Goal: Information Seeking & Learning: Find specific fact

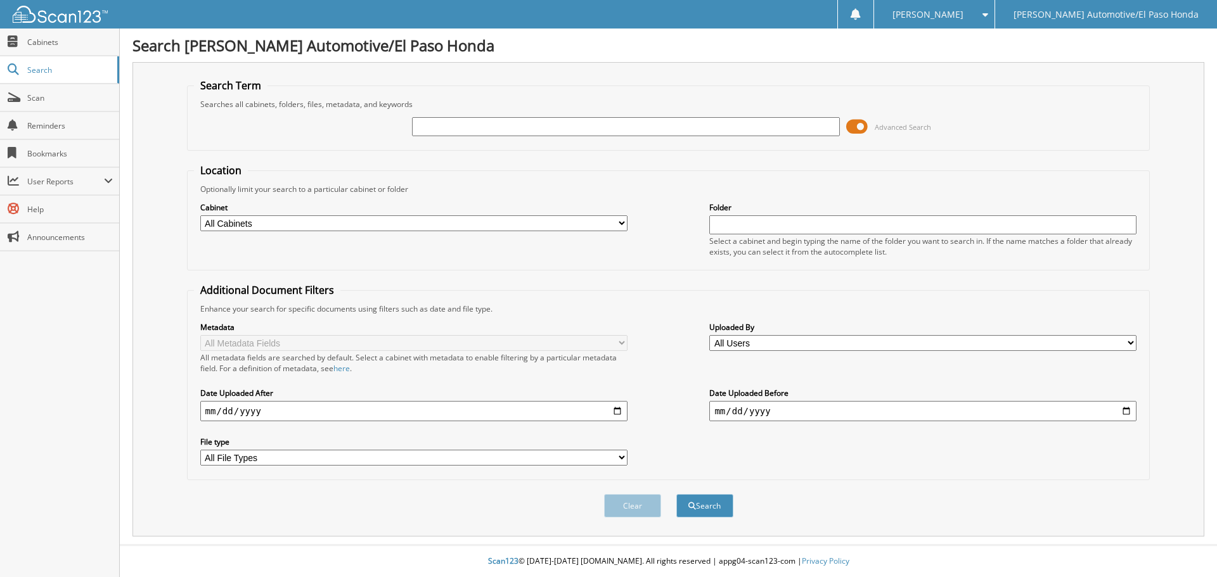
click at [523, 132] on input "text" at bounding box center [625, 126] width 427 height 19
type input "94827"
click at [717, 506] on button "Search" at bounding box center [704, 505] width 57 height 23
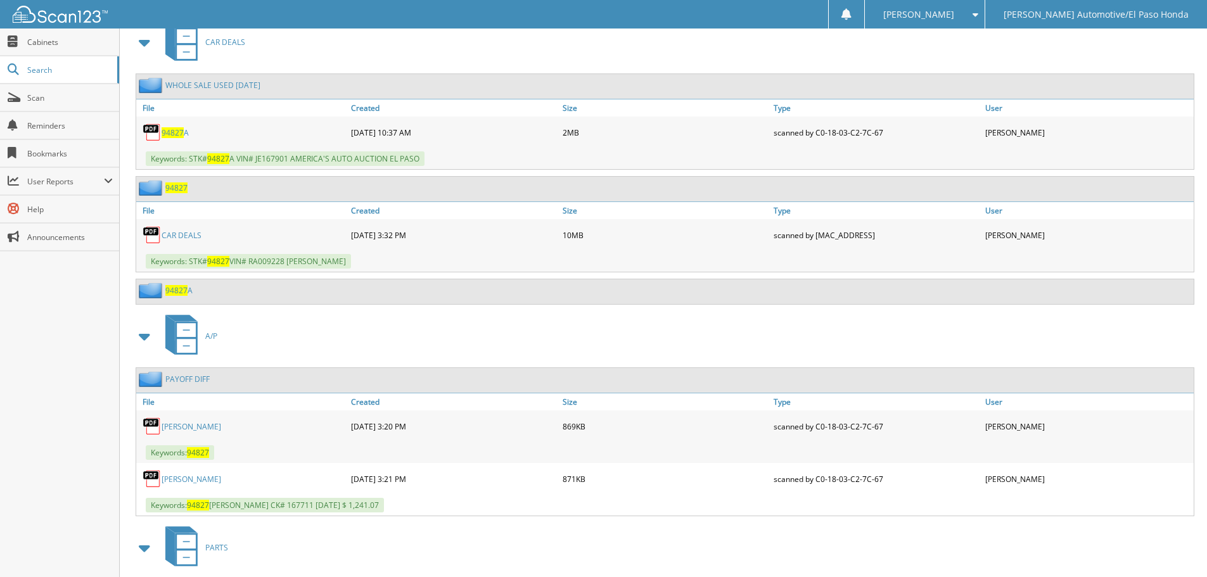
scroll to position [637, 0]
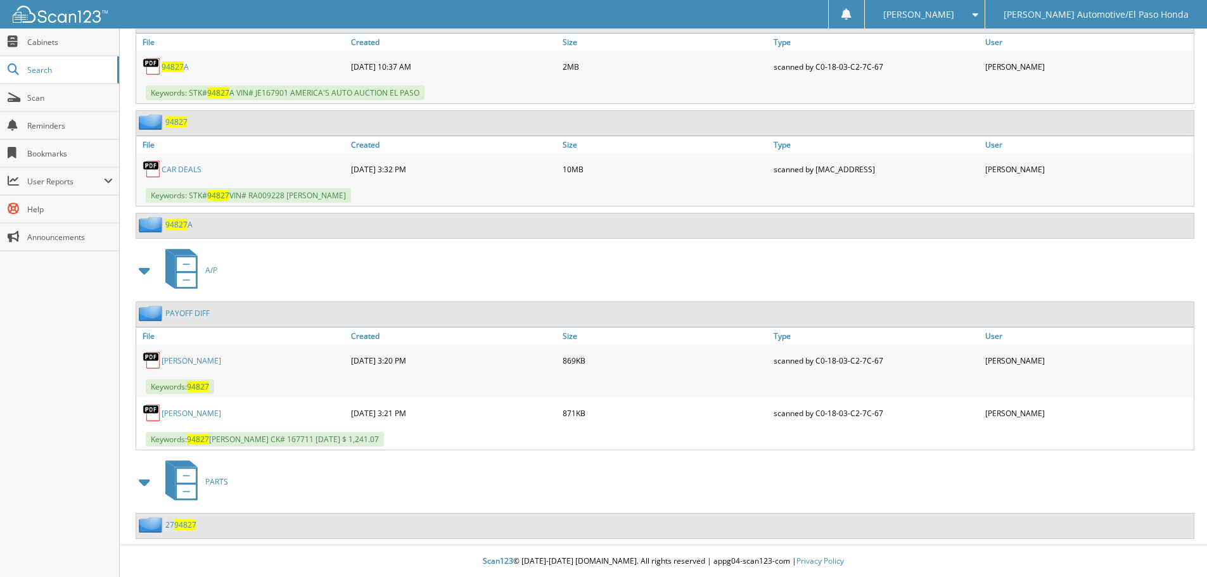
click at [200, 415] on link "[PERSON_NAME]" at bounding box center [192, 413] width 60 height 11
